Goal: Go to known website: Go to known website

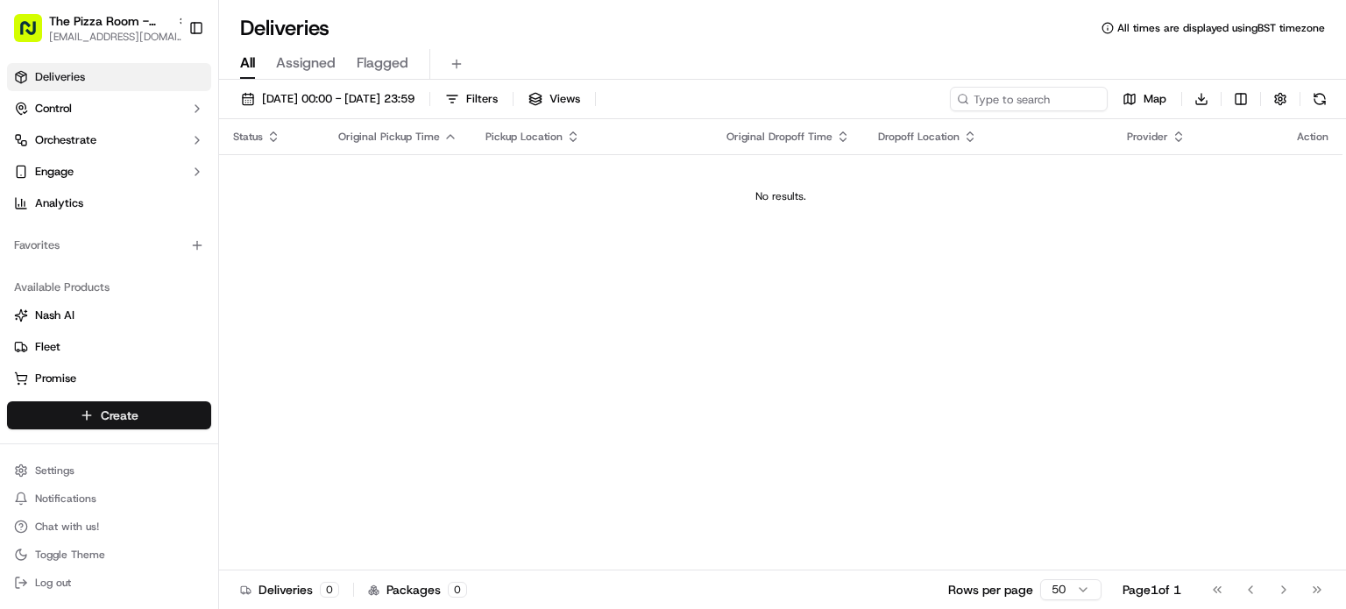
click at [115, 420] on html "The Pizza Room - Mile End [EMAIL_ADDRESS][DOMAIN_NAME] Toggle Sidebar Deliverie…" at bounding box center [673, 304] width 1346 height 609
